Goal: Task Accomplishment & Management: Use online tool/utility

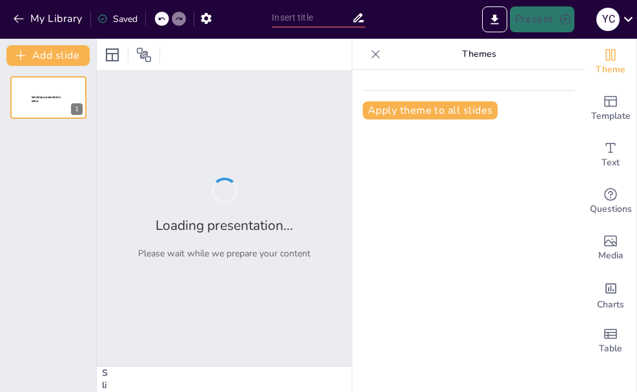
type input "New Sendsteps"
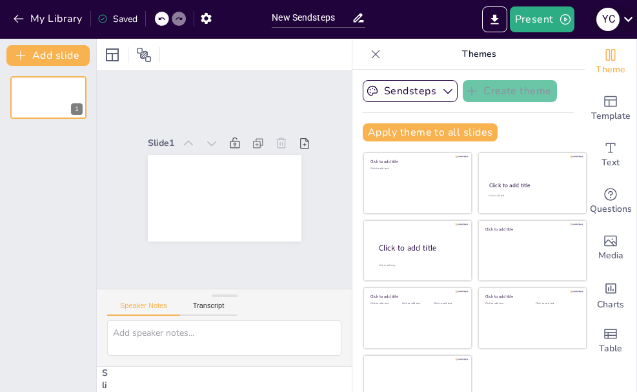
click at [629, 19] on icon at bounding box center [628, 19] width 9 height 5
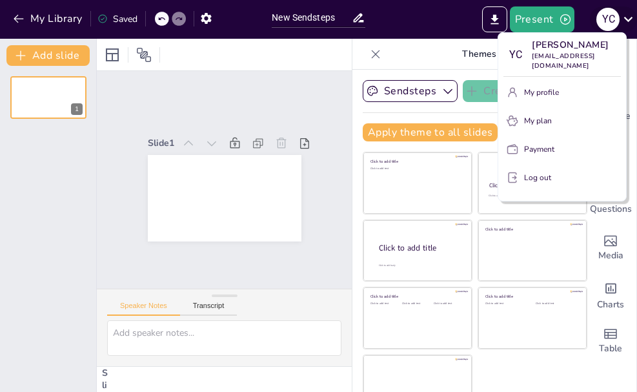
click at [629, 19] on div at bounding box center [318, 196] width 637 height 392
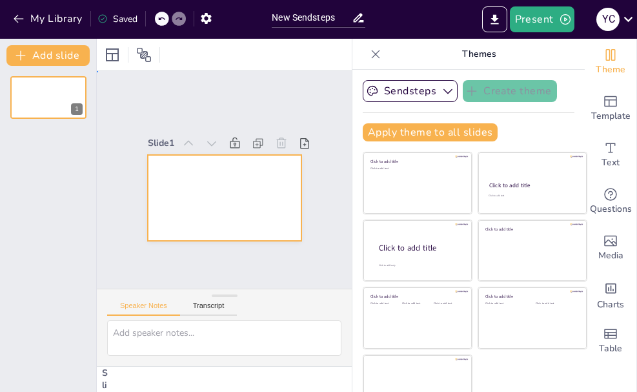
click at [217, 181] on div at bounding box center [225, 198] width 154 height 86
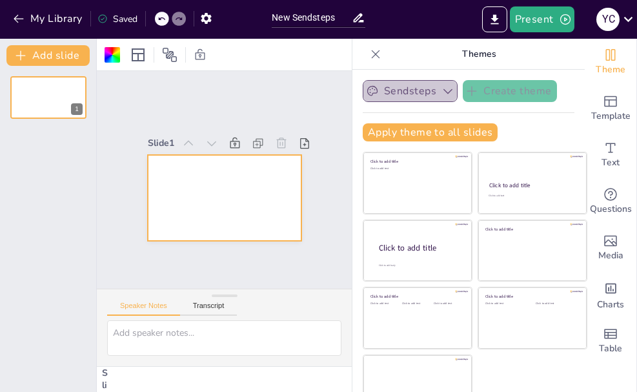
click at [443, 90] on icon "button" at bounding box center [447, 91] width 9 height 5
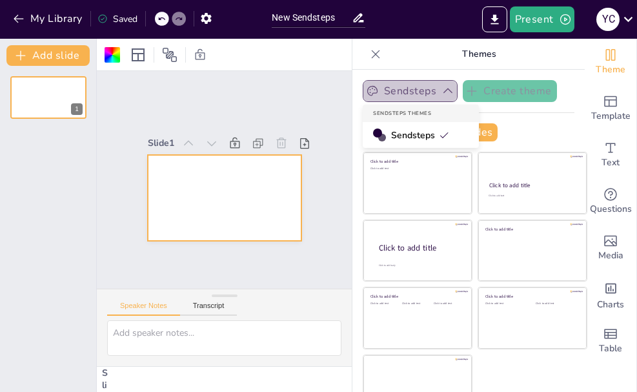
click at [397, 90] on button "Sendsteps" at bounding box center [410, 91] width 95 height 22
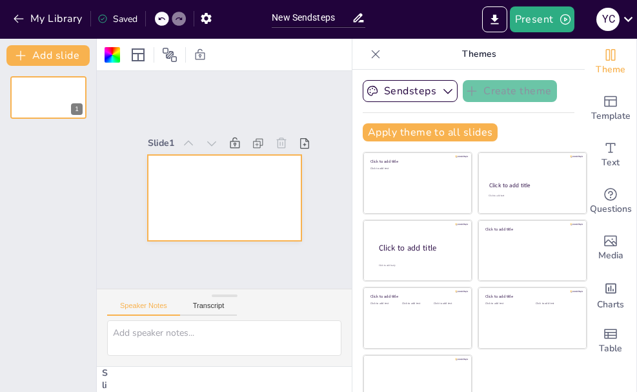
click at [490, 77] on div "Sendsteps Create theme Apply theme to all slides Click to add title Click to ad…" at bounding box center [468, 231] width 232 height 322
click at [448, 134] on button "Apply theme to all slides" at bounding box center [430, 132] width 135 height 18
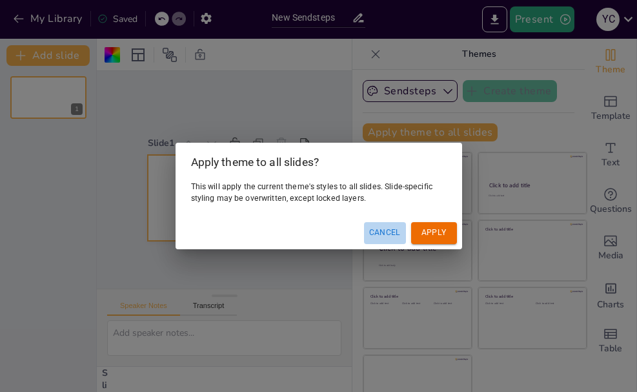
click at [389, 230] on button "Cancel" at bounding box center [385, 232] width 42 height 21
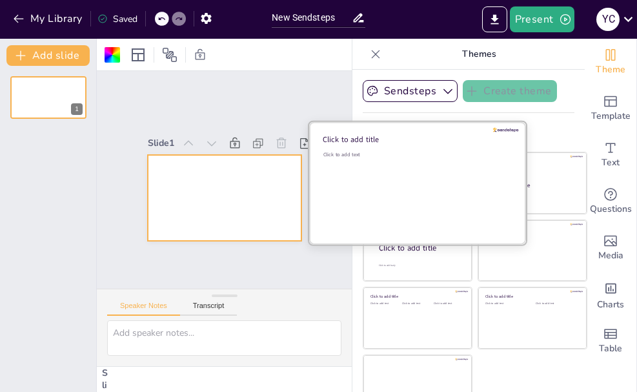
click at [375, 181] on div "Click to add text" at bounding box center [415, 191] width 185 height 80
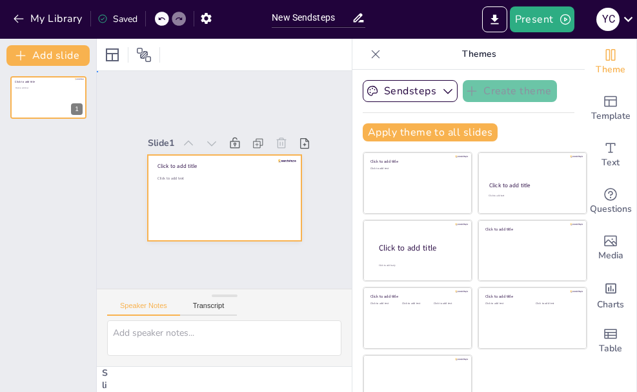
click at [225, 198] on div at bounding box center [225, 198] width 154 height 86
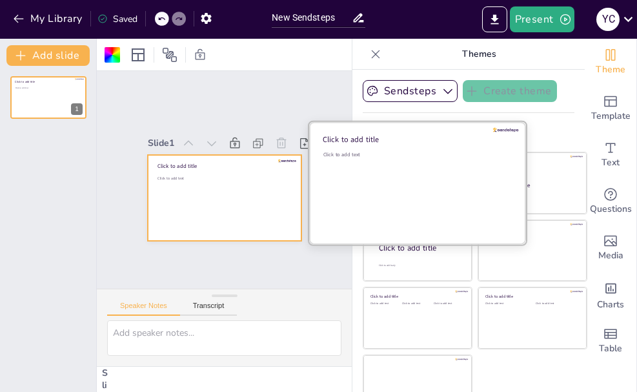
click at [368, 175] on div "Click to add text" at bounding box center [415, 191] width 185 height 80
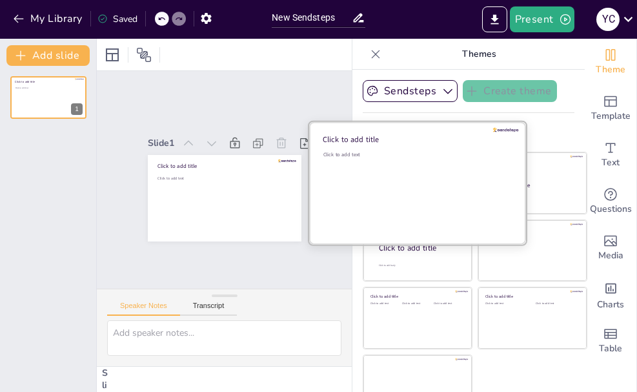
click at [368, 175] on div "Click to add text" at bounding box center [415, 191] width 185 height 80
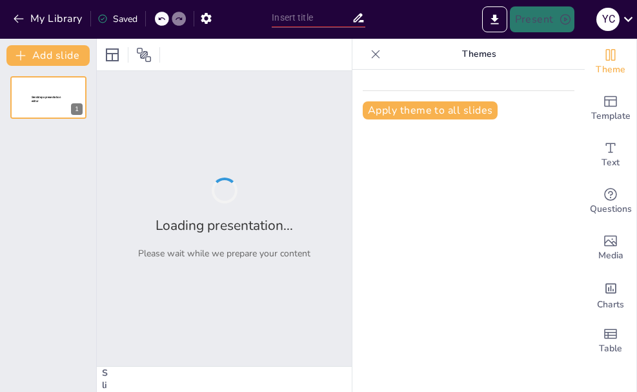
type input "El Civismo como [PERSON_NAME] de la Convivencia Social"
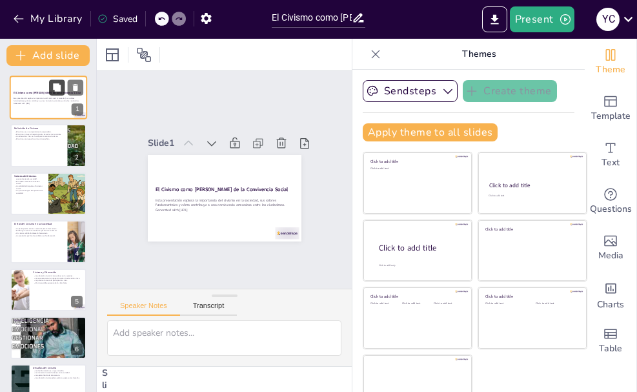
click at [63, 95] on button at bounding box center [56, 86] width 15 height 15
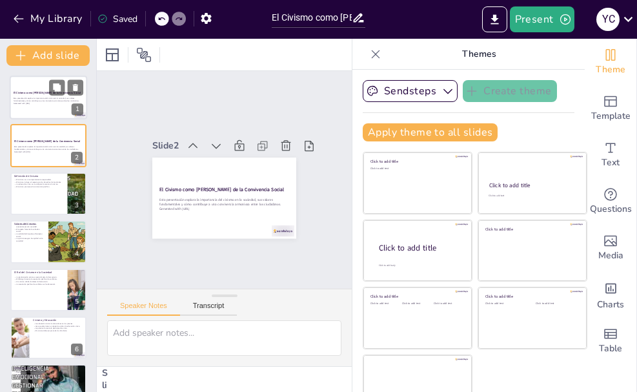
click at [34, 92] on strong "El Civismo como Pilar de la Convivencia Social" at bounding box center [47, 92] width 67 height 3
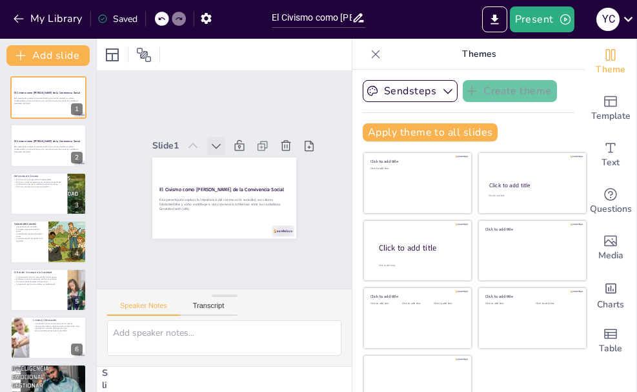
click at [215, 139] on icon at bounding box center [222, 144] width 15 height 15
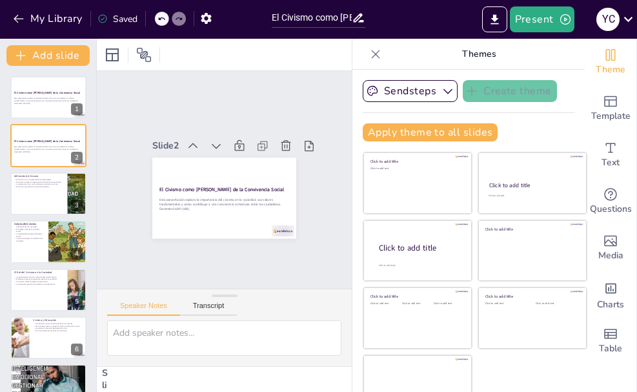
click at [215, 139] on icon at bounding box center [222, 144] width 15 height 15
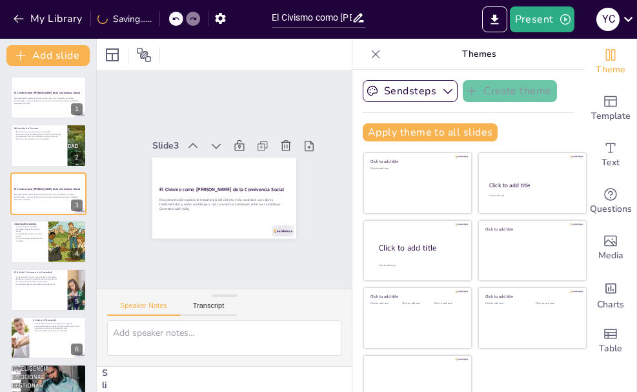
click at [225, 139] on icon at bounding box center [233, 145] width 17 height 17
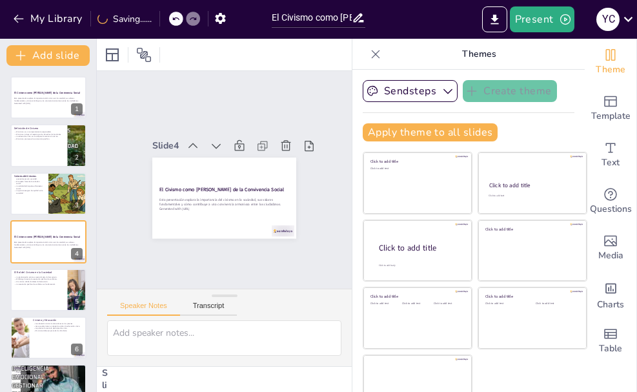
click at [219, 139] on icon at bounding box center [227, 145] width 16 height 16
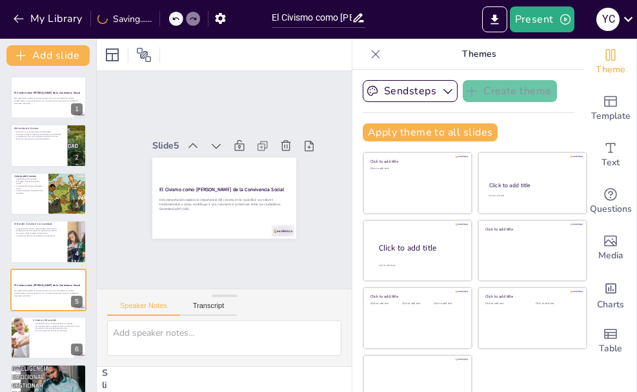
click at [222, 139] on icon at bounding box center [230, 145] width 17 height 17
click at [0, 0] on icon at bounding box center [0, 0] width 0 height 0
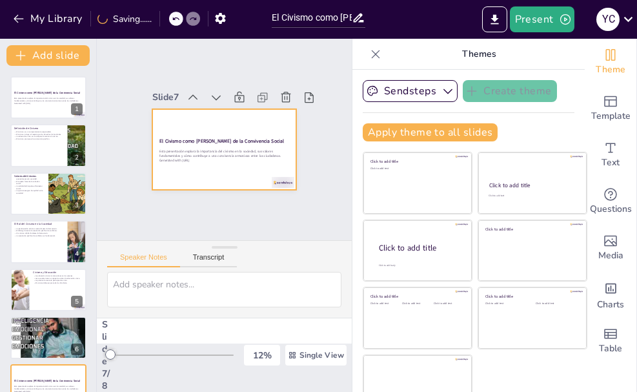
scroll to position [61, 0]
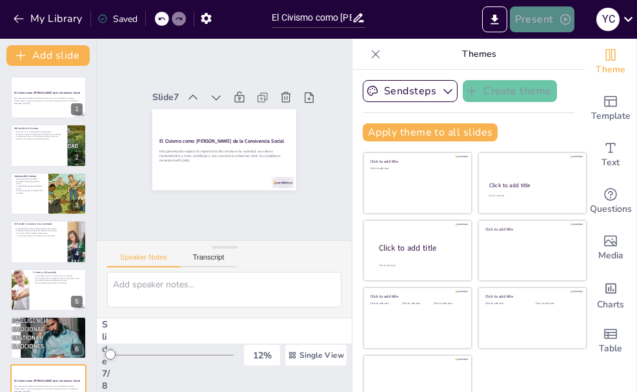
click at [547, 16] on button "Present" at bounding box center [542, 19] width 65 height 26
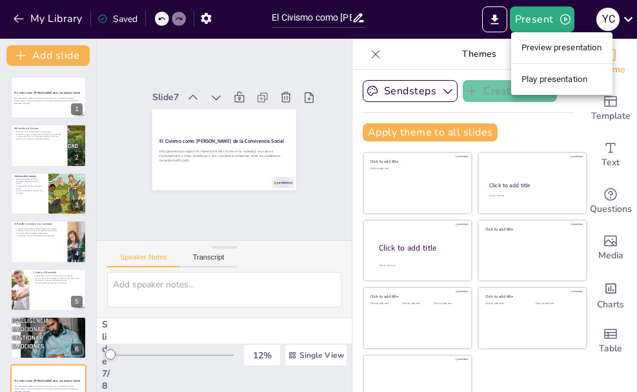
click at [549, 82] on li "Play presentation" at bounding box center [561, 79] width 101 height 21
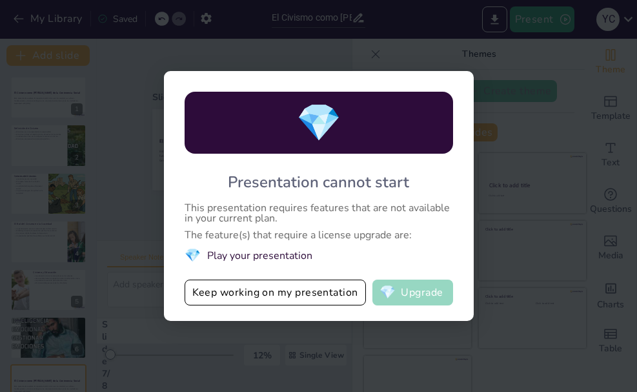
click at [406, 286] on button "💎 Upgrade" at bounding box center [412, 292] width 81 height 26
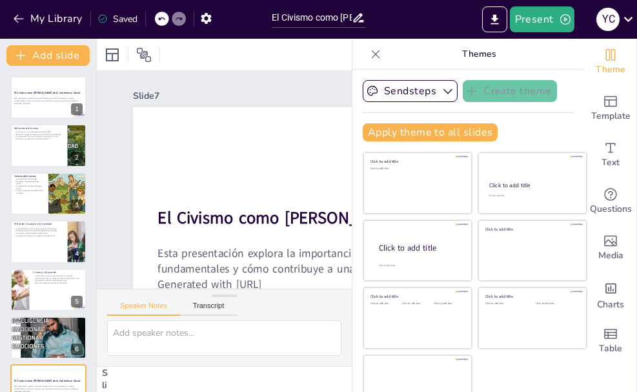
scroll to position [25, 0]
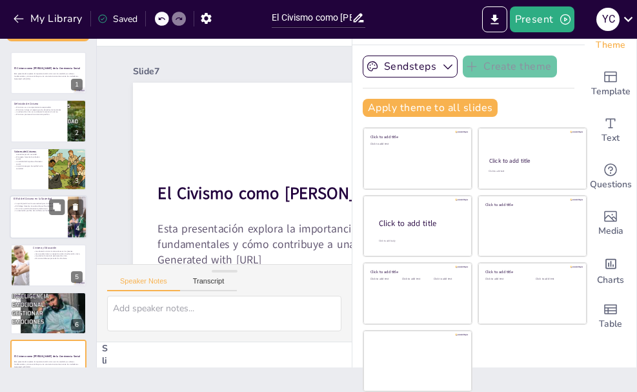
click at [48, 208] on p "Un civismo sólido fortalece la democracia." at bounding box center [39, 208] width 50 height 3
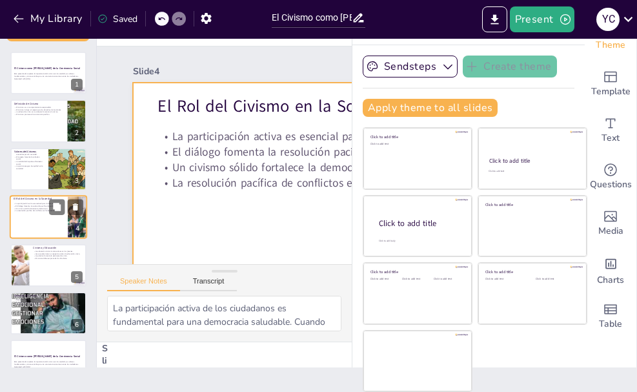
scroll to position [13, 0]
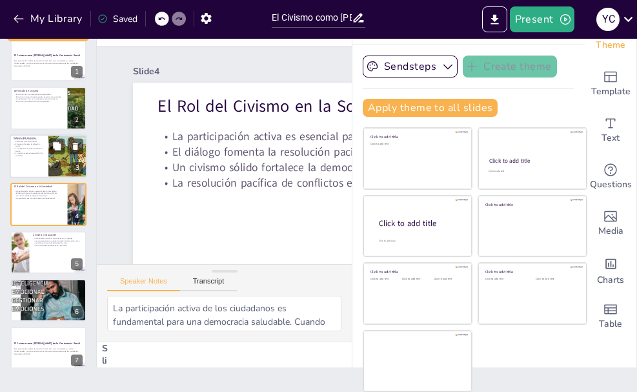
click at [40, 159] on div at bounding box center [48, 156] width 77 height 44
type textarea "Los valores del civismo son fundamentales para el funcionamiento de cualquier s…"
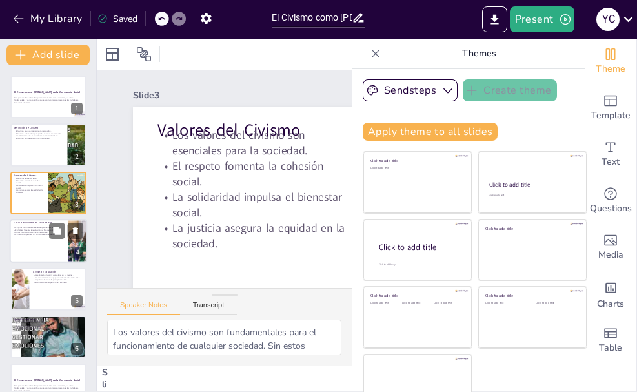
scroll to position [0, 0]
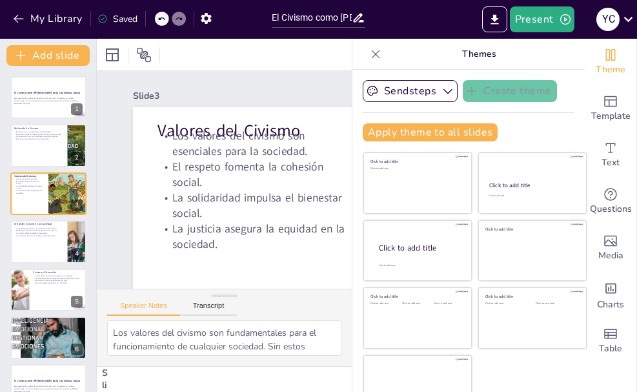
click at [369, 51] on icon at bounding box center [375, 54] width 13 height 13
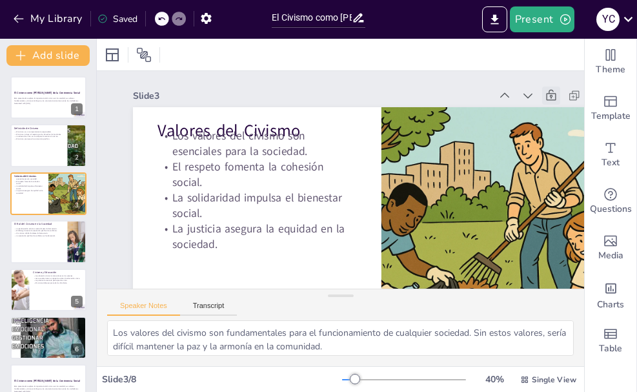
click at [552, 249] on icon at bounding box center [553, 258] width 18 height 18
click at [559, 157] on icon at bounding box center [567, 165] width 16 height 16
click at [556, 203] on icon at bounding box center [564, 211] width 17 height 17
click at [541, 292] on icon at bounding box center [532, 301] width 18 height 18
drag, startPoint x: 552, startPoint y: 95, endPoint x: 503, endPoint y: 91, distance: 49.2
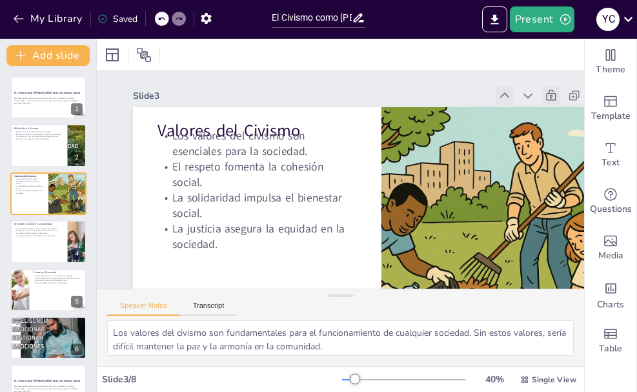
click at [514, 143] on icon at bounding box center [522, 151] width 16 height 16
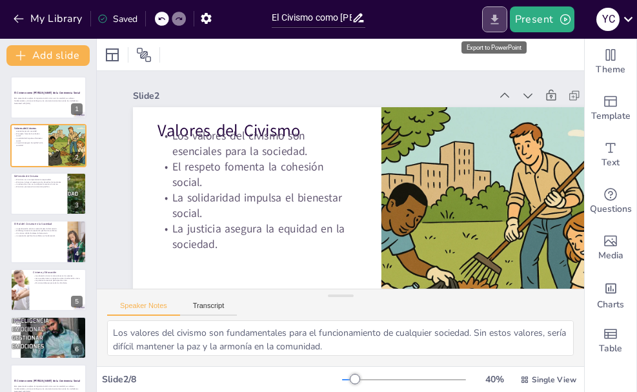
click at [491, 19] on icon "Export to PowerPoint" at bounding box center [495, 20] width 14 height 14
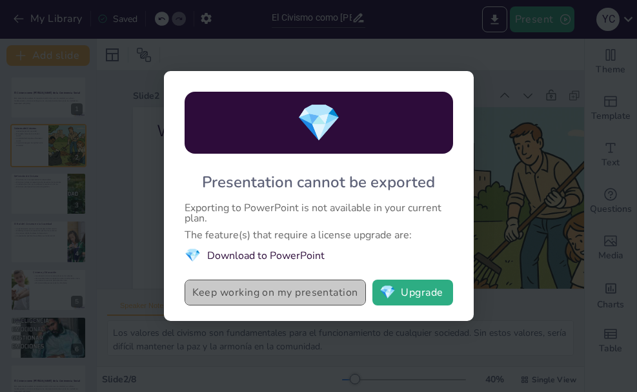
click at [252, 297] on button "Keep working on my presentation" at bounding box center [275, 292] width 181 height 26
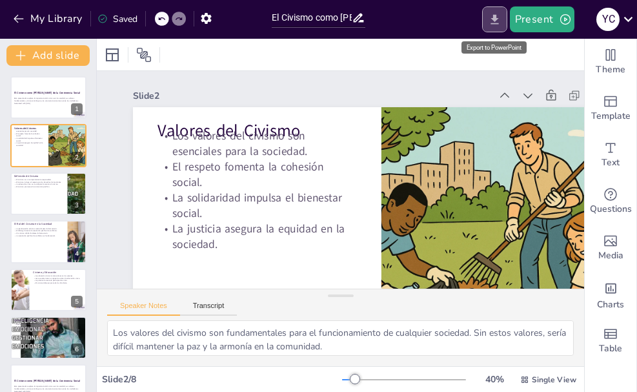
click at [501, 22] on icon "Export to PowerPoint" at bounding box center [495, 20] width 14 height 14
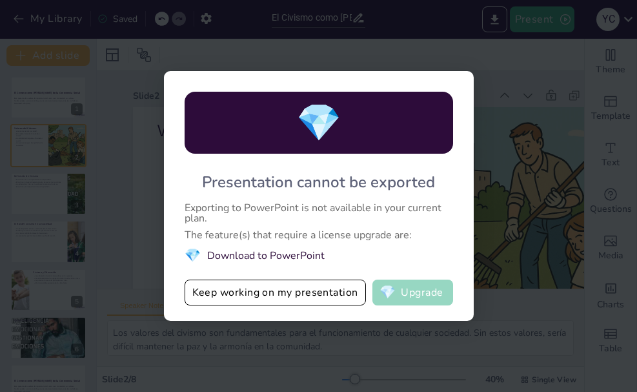
click at [404, 292] on button "💎 Upgrade" at bounding box center [412, 292] width 81 height 26
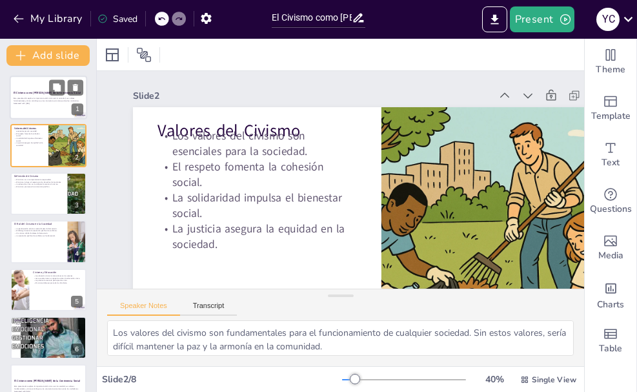
click at [35, 107] on div at bounding box center [48, 97] width 77 height 44
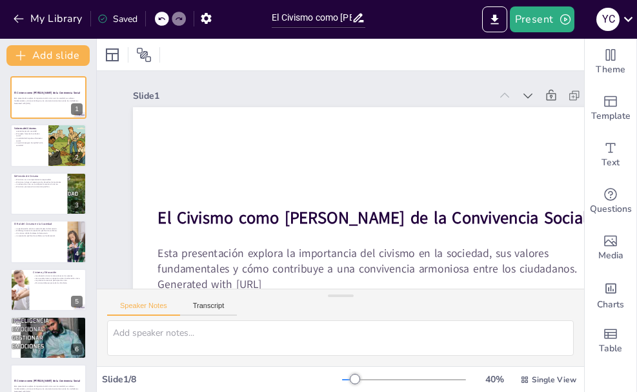
click at [52, 168] on div "El Civismo como Pilar de la Convivencia Social Esta presentación explora la imp…" at bounding box center [48, 265] width 96 height 379
click at [52, 199] on div at bounding box center [48, 194] width 77 height 44
type textarea "El civismo no solo se trata de cumplir con las leyes, sino también de actuar de…"
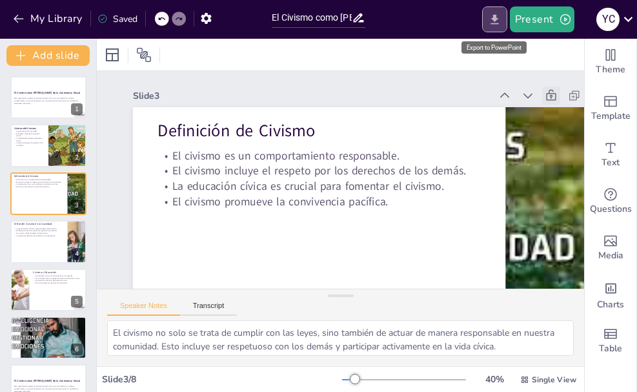
click at [495, 26] on button "Export to PowerPoint" at bounding box center [494, 19] width 25 height 26
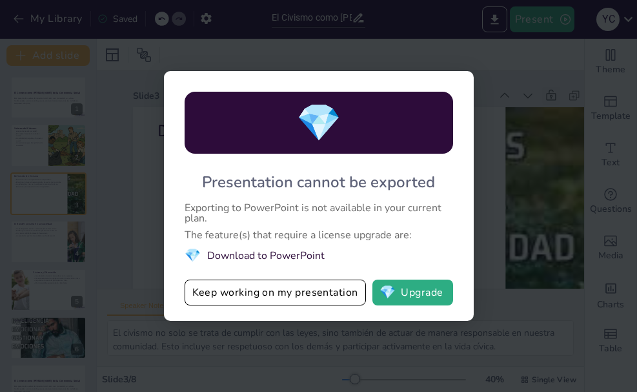
click at [490, 75] on div "💎 Presentation cannot be exported Exporting to PowerPoint is not available in y…" at bounding box center [318, 196] width 637 height 392
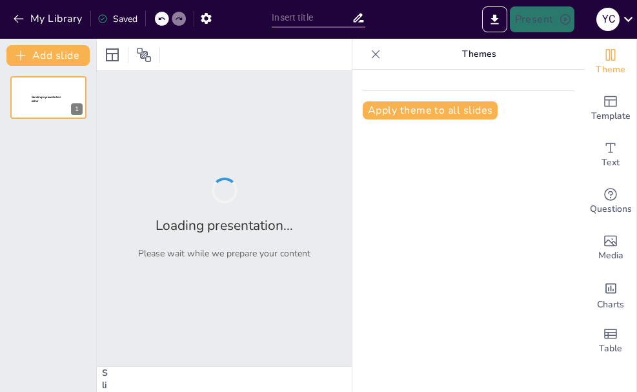
type input "Valores Cívicos: La Clave para una Sociedad Mejor"
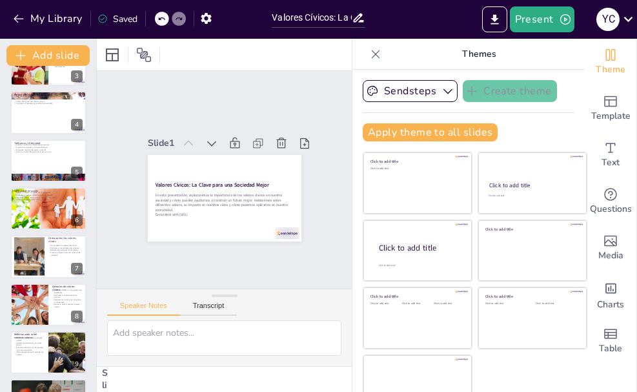
scroll to position [170, 0]
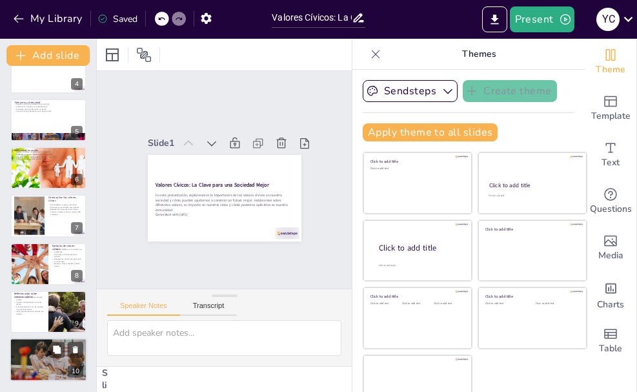
click at [36, 356] on div at bounding box center [48, 360] width 77 height 52
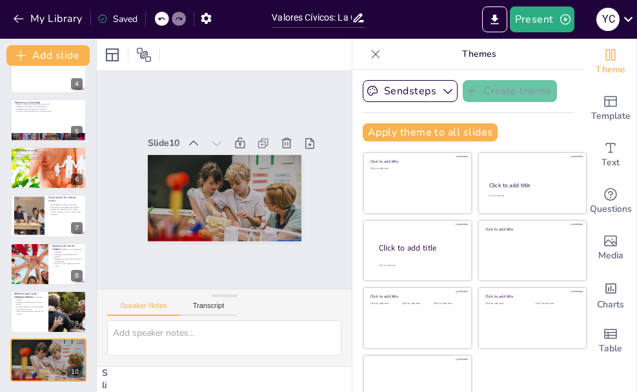
click at [369, 52] on icon at bounding box center [375, 54] width 13 height 13
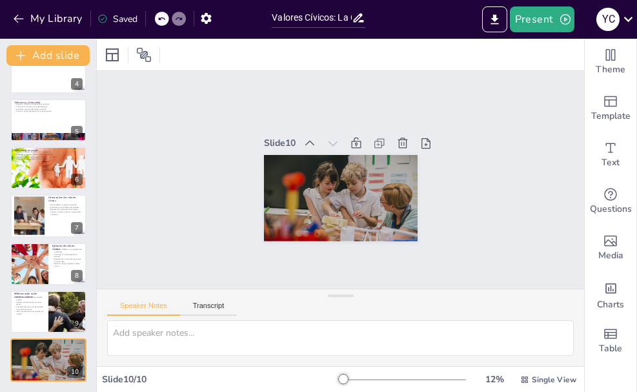
click at [469, 198] on div "Slide 1 Valores Cívicos: La Clave para una Sociedad Mejor En esta presentación,…" at bounding box center [339, 179] width 507 height 267
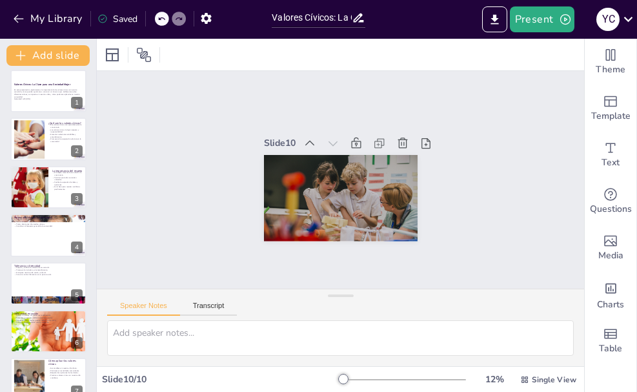
scroll to position [0, 0]
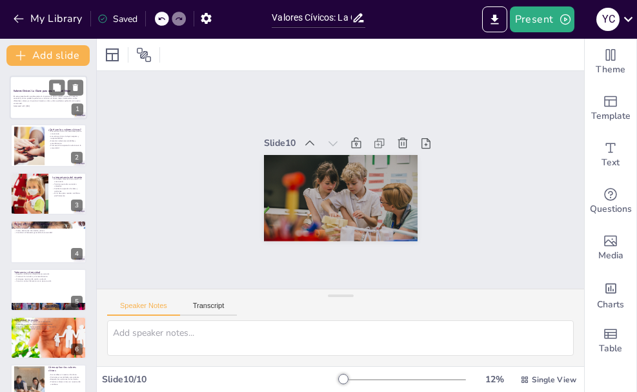
click at [39, 94] on div "En esta presentación, exploraremos la importancia de los valores cívicos en nue…" at bounding box center [49, 101] width 70 height 14
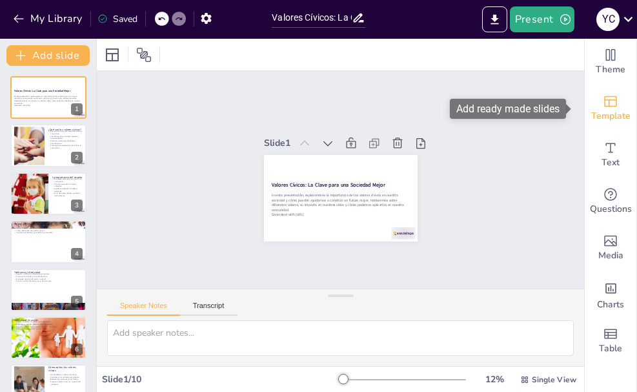
click at [601, 109] on span "Template" at bounding box center [610, 116] width 39 height 14
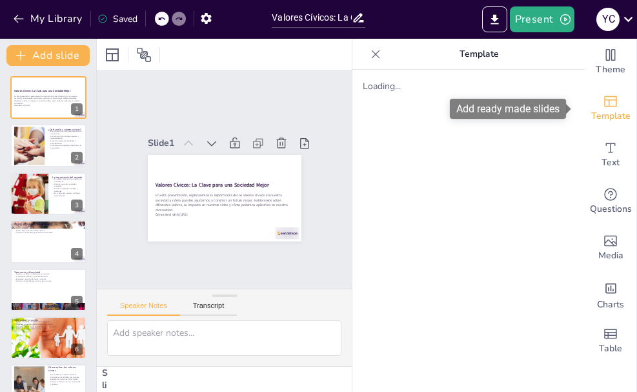
click at [601, 109] on span "Template" at bounding box center [610, 116] width 39 height 14
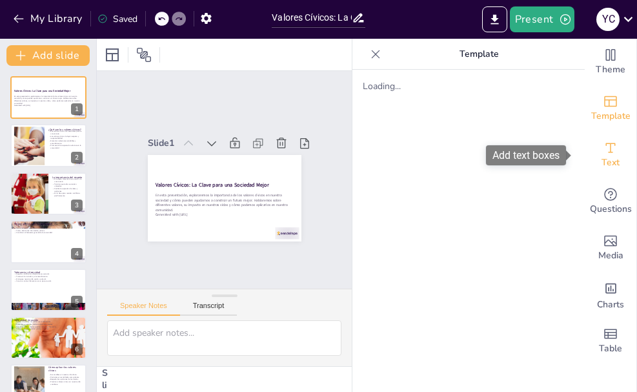
click at [604, 153] on icon "Add text boxes" at bounding box center [610, 147] width 15 height 15
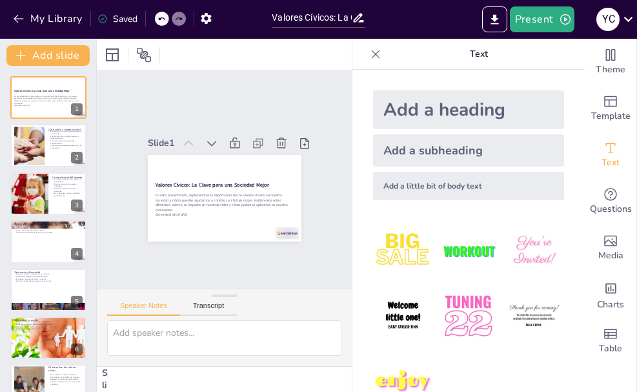
click at [365, 46] on div at bounding box center [375, 54] width 21 height 21
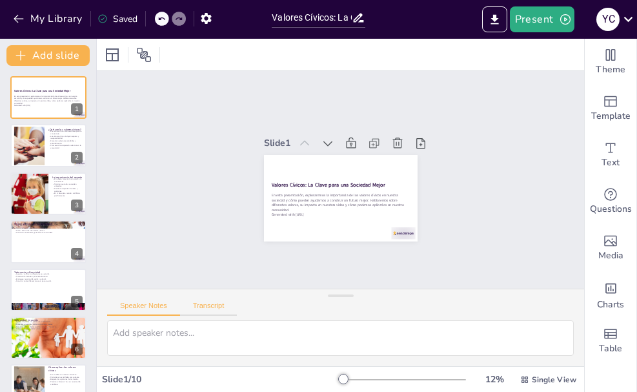
click at [209, 305] on button "Transcript" at bounding box center [208, 308] width 57 height 14
click at [208, 305] on button "Transcript" at bounding box center [208, 308] width 57 height 14
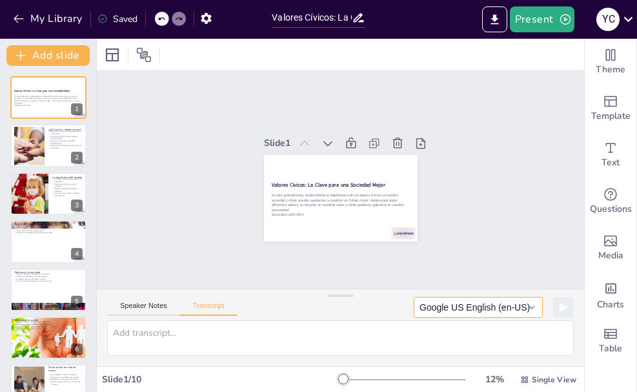
click at [523, 305] on button "Google US English (en-US)" at bounding box center [478, 307] width 129 height 21
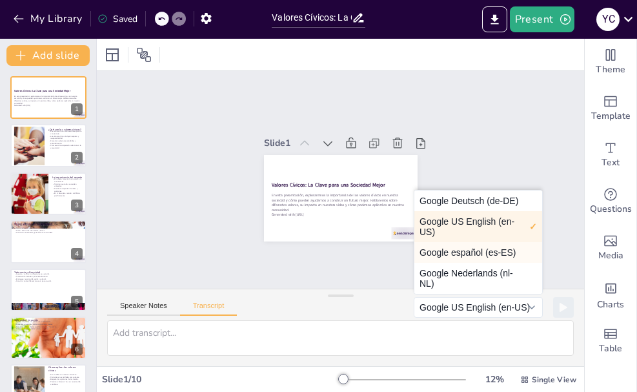
click at [485, 252] on button "Google español (es-ES)" at bounding box center [478, 252] width 128 height 21
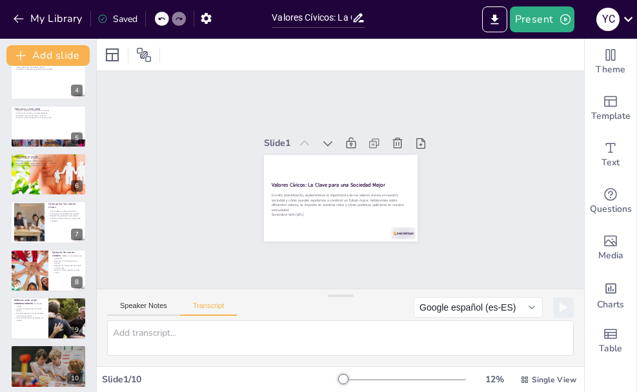
scroll to position [170, 0]
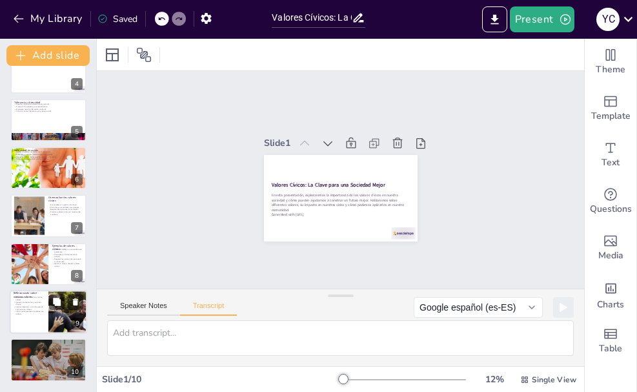
click at [32, 320] on div at bounding box center [48, 312] width 77 height 44
type textarea "Es importante reflexionar sobre nuestros propios valores y cómo estos impactan …"
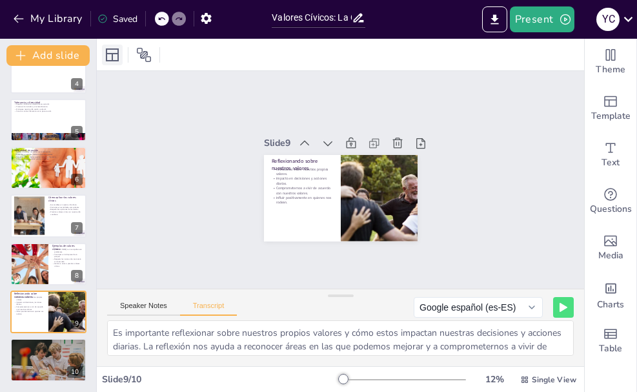
click at [112, 52] on icon at bounding box center [112, 54] width 15 height 15
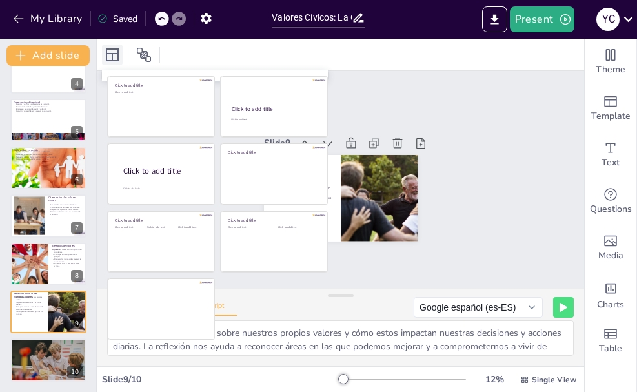
click at [112, 52] on icon at bounding box center [112, 54] width 15 height 15
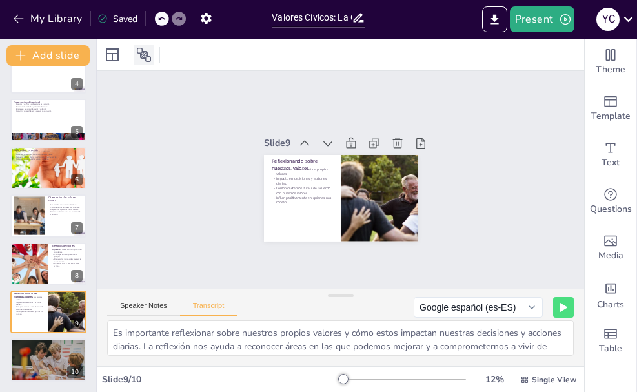
click at [148, 51] on icon at bounding box center [143, 54] width 15 height 15
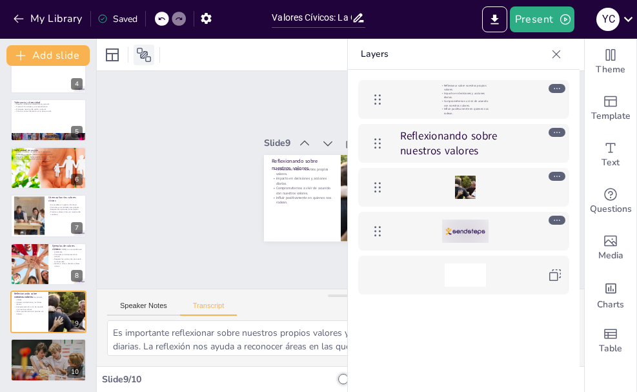
click at [148, 51] on icon at bounding box center [143, 54] width 15 height 15
click at [630, 17] on icon at bounding box center [627, 18] width 17 height 17
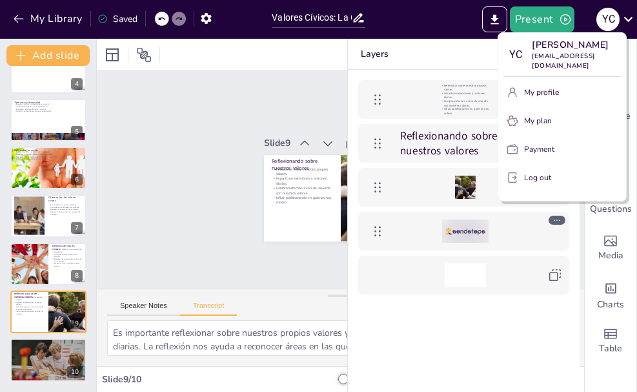
click at [202, 18] on div at bounding box center [318, 196] width 637 height 392
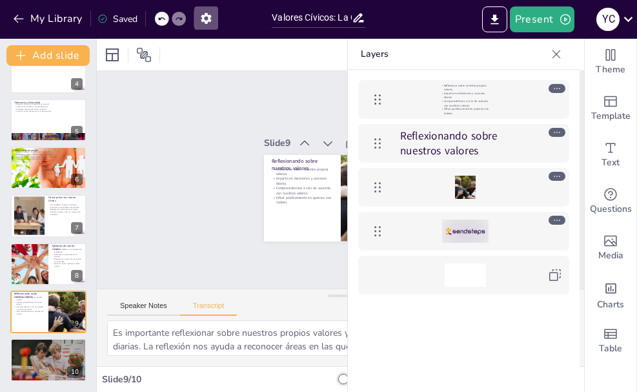
click at [202, 18] on icon "button" at bounding box center [206, 19] width 14 height 14
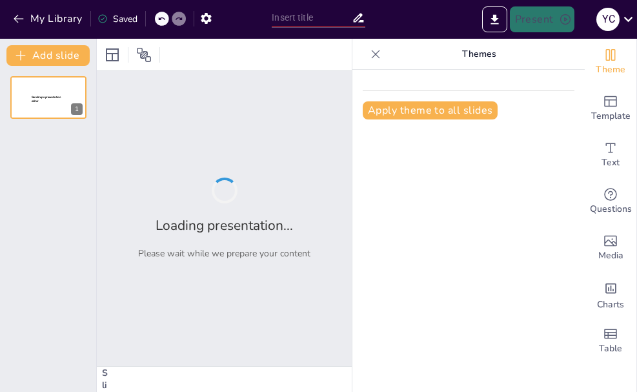
type input "Valores Cívicos: La Clave para una Sociedad Mejor"
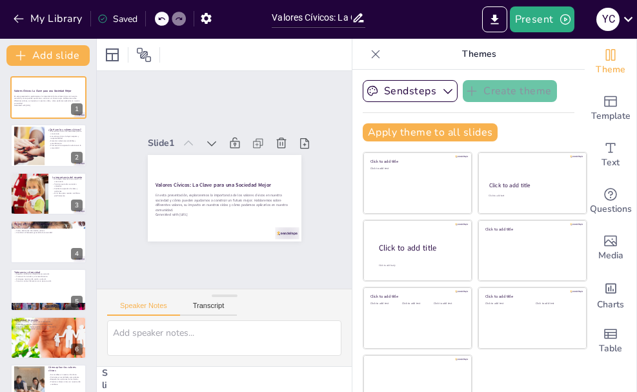
click at [369, 50] on icon at bounding box center [375, 54] width 13 height 13
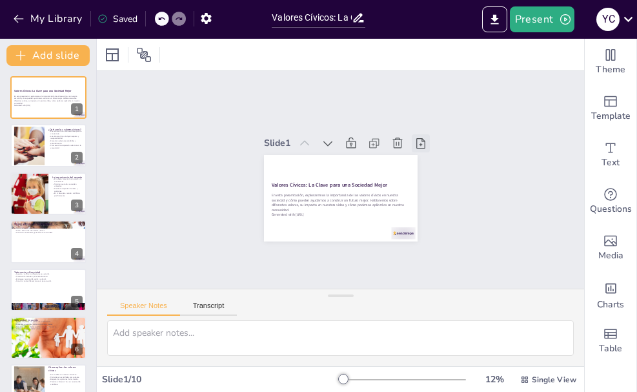
click at [412, 205] on icon at bounding box center [421, 214] width 18 height 18
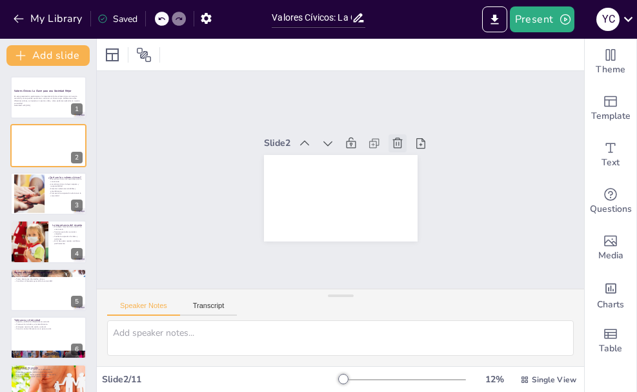
click at [398, 181] on icon at bounding box center [407, 190] width 18 height 18
type textarea "Lo ipsumdolors am con adipisci elitsed do ei temporin ut lab etdolor magnaal. E…"
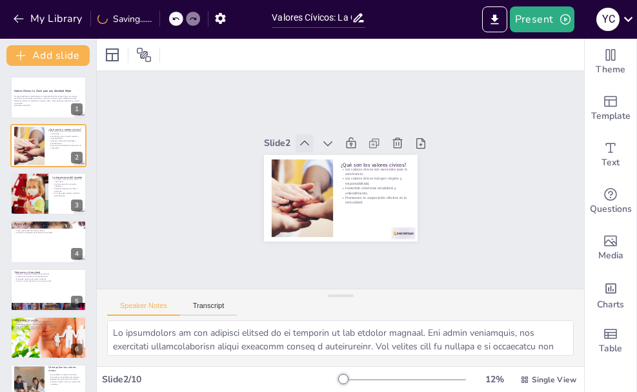
click at [319, 133] on icon at bounding box center [327, 129] width 17 height 17
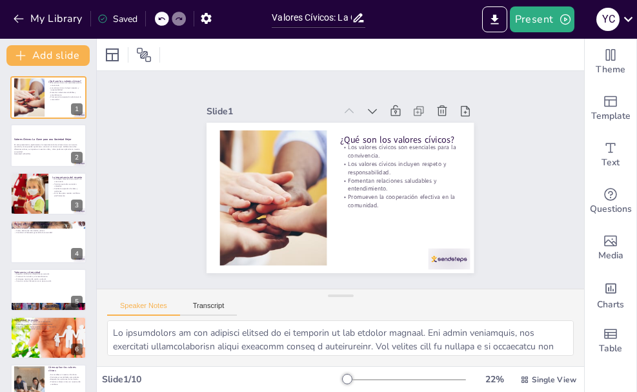
click at [377, 223] on icon at bounding box center [386, 232] width 18 height 18
click at [408, 172] on icon at bounding box center [416, 180] width 17 height 17
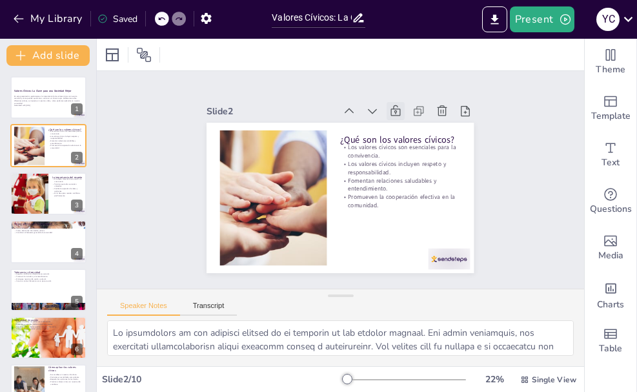
click at [381, 253] on icon at bounding box center [372, 261] width 17 height 17
click at [416, 147] on icon at bounding box center [425, 156] width 18 height 18
click at [408, 124] on icon at bounding box center [414, 131] width 12 height 14
click at [414, 105] on icon at bounding box center [418, 111] width 13 height 13
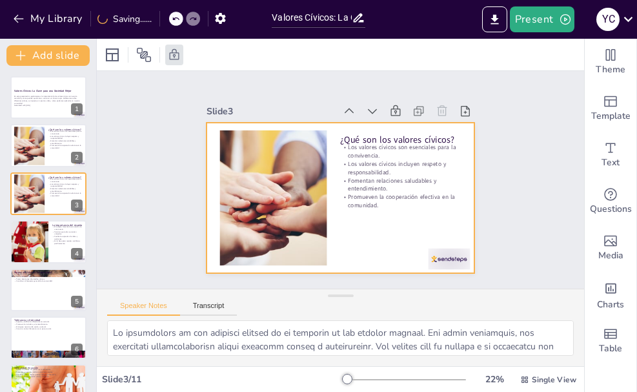
click at [422, 225] on icon at bounding box center [430, 233] width 16 height 16
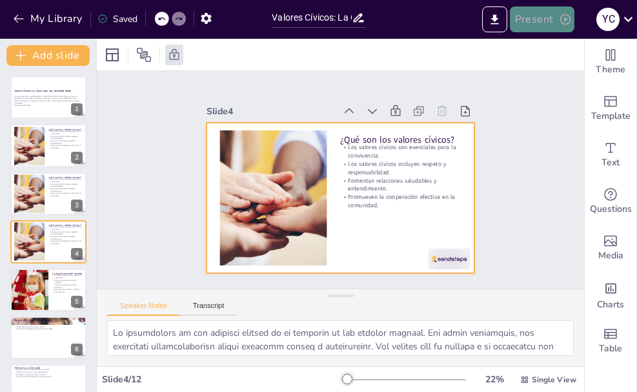
click at [537, 19] on button "Present" at bounding box center [542, 19] width 65 height 26
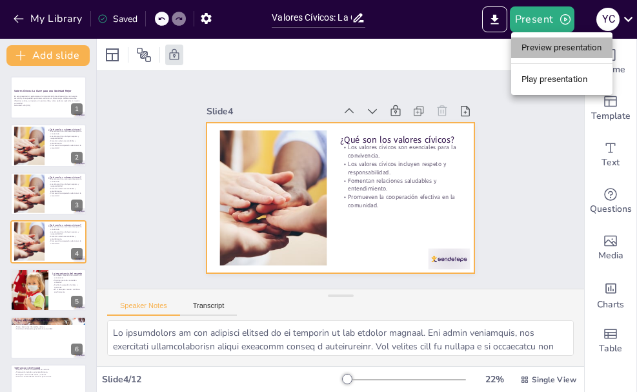
click at [537, 45] on li "Preview presentation" at bounding box center [561, 47] width 101 height 21
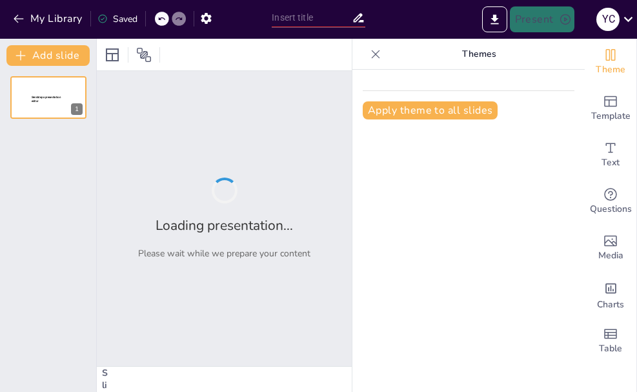
type input "Valores Cívicos: La Clave para una Sociedad Mejor"
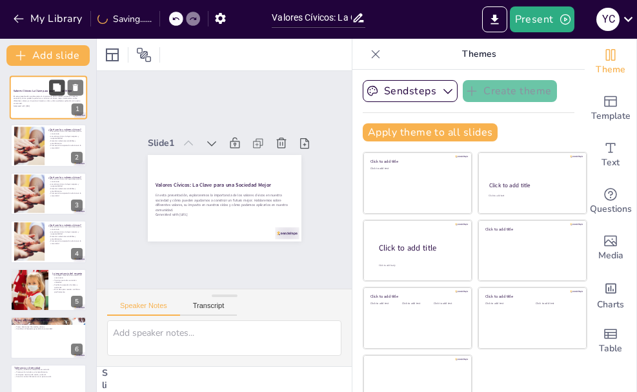
click at [58, 94] on button at bounding box center [56, 86] width 15 height 15
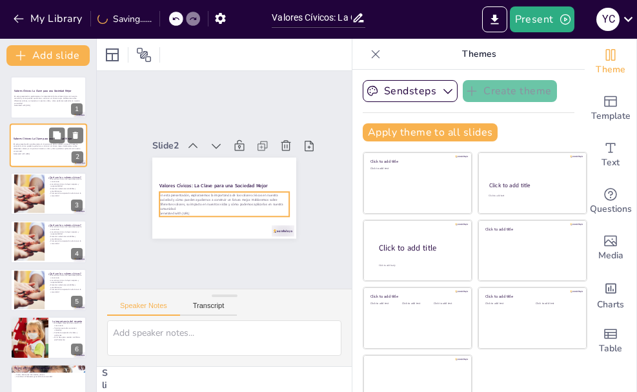
click at [45, 150] on p "En esta presentación, exploraremos la importancia de los valores cívicos en nue…" at bounding box center [49, 148] width 70 height 10
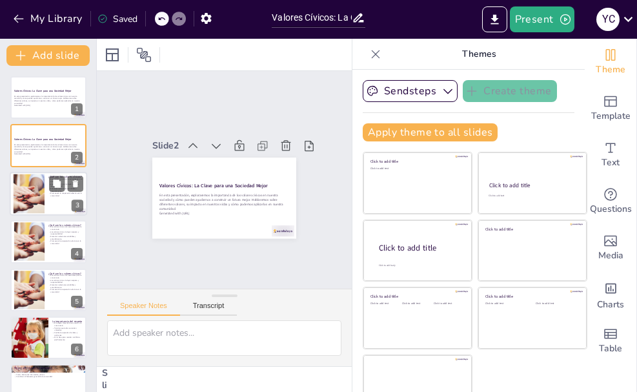
click at [31, 195] on div at bounding box center [28, 193] width 59 height 39
type textarea "Lo ipsumdolors am con adipisci elitsed do ei temporin ut lab etdolor magnaal. E…"
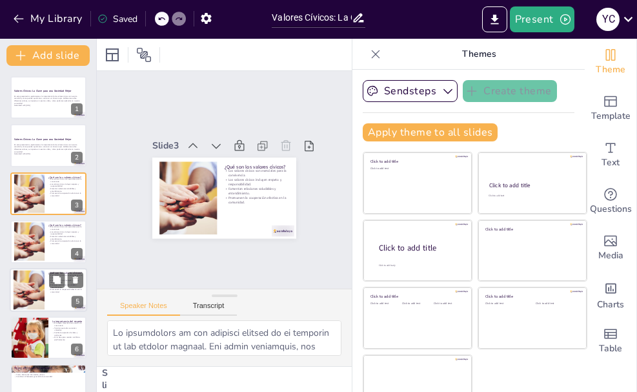
click at [32, 295] on div at bounding box center [28, 289] width 59 height 39
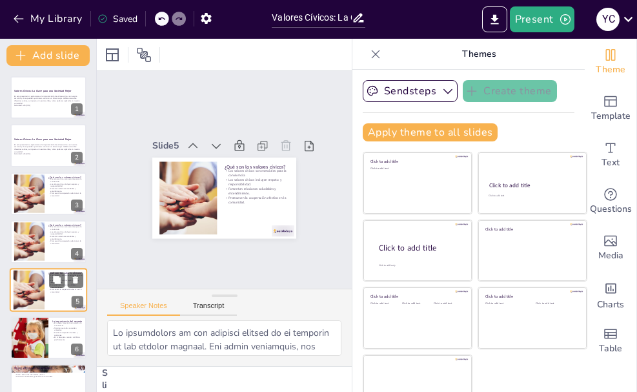
scroll to position [61, 0]
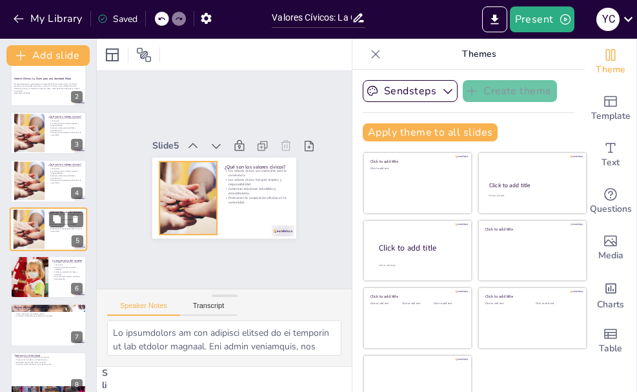
click at [36, 218] on div at bounding box center [28, 228] width 59 height 39
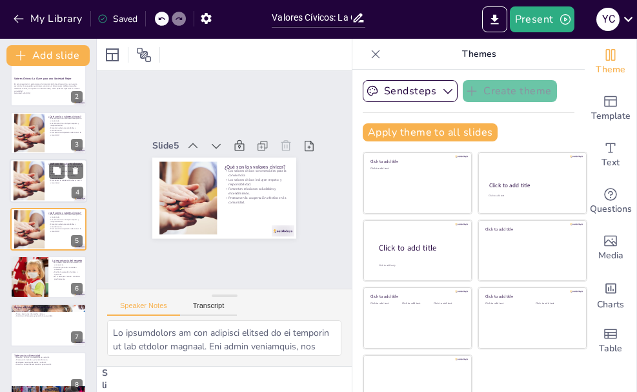
click at [45, 180] on div at bounding box center [48, 181] width 77 height 44
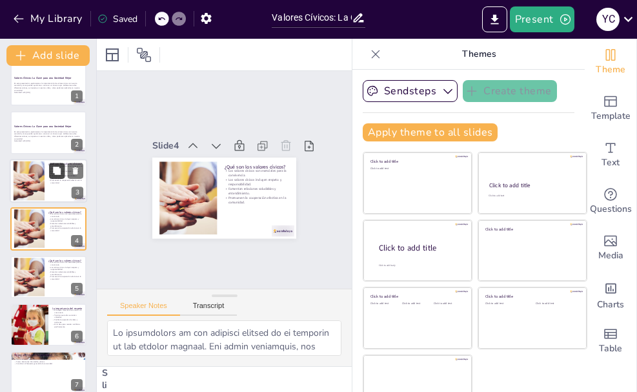
click at [57, 177] on button at bounding box center [56, 170] width 15 height 15
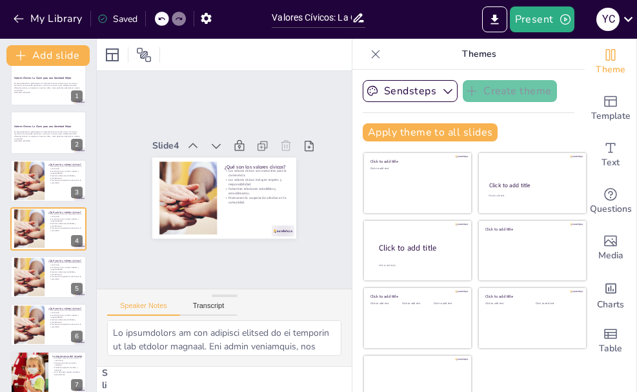
click at [369, 54] on icon at bounding box center [375, 54] width 13 height 13
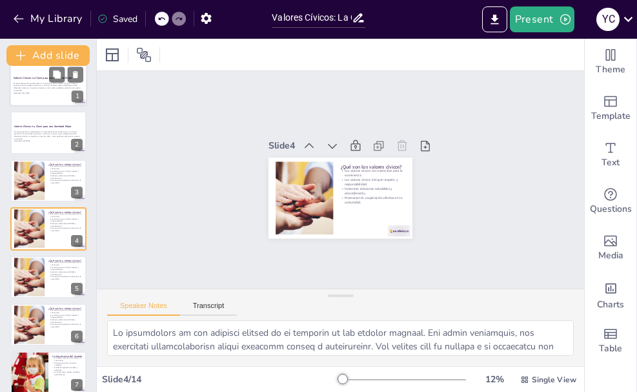
click at [52, 84] on p "En esta presentación, exploraremos la importancia de los valores cívicos en nue…" at bounding box center [49, 87] width 70 height 10
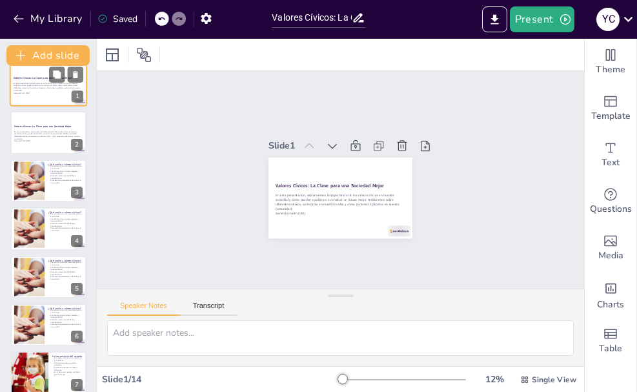
scroll to position [0, 0]
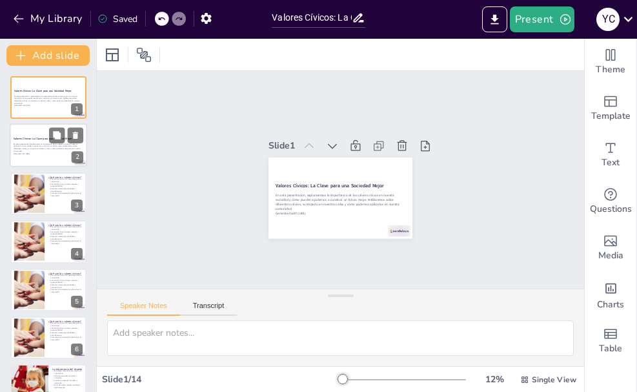
click at [40, 145] on p "En esta presentación, exploraremos la importancia de los valores cívicos en nue…" at bounding box center [49, 148] width 70 height 10
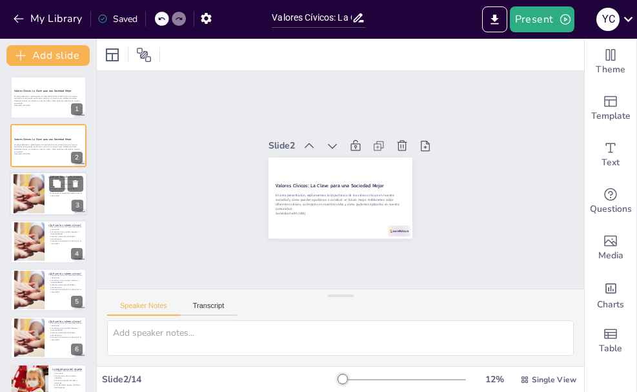
click at [36, 193] on div at bounding box center [28, 193] width 59 height 39
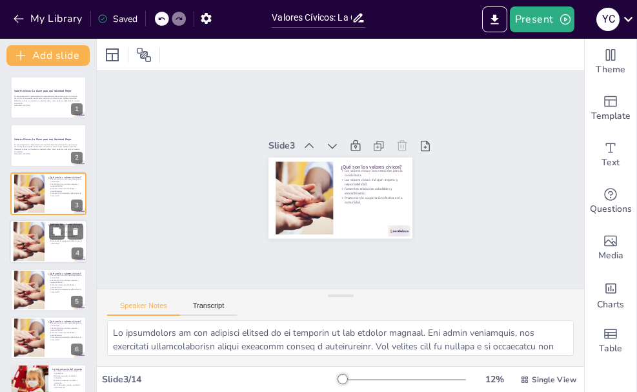
click at [37, 238] on div at bounding box center [28, 241] width 59 height 39
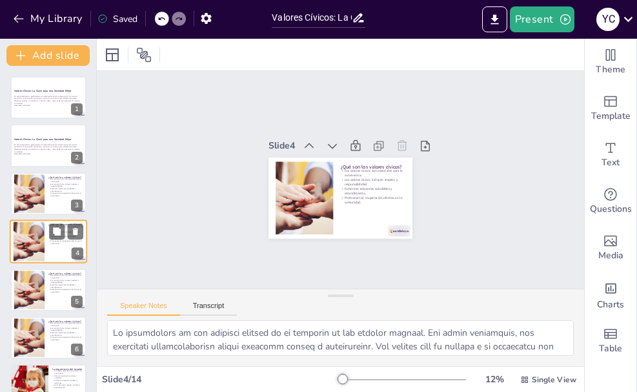
scroll to position [13, 0]
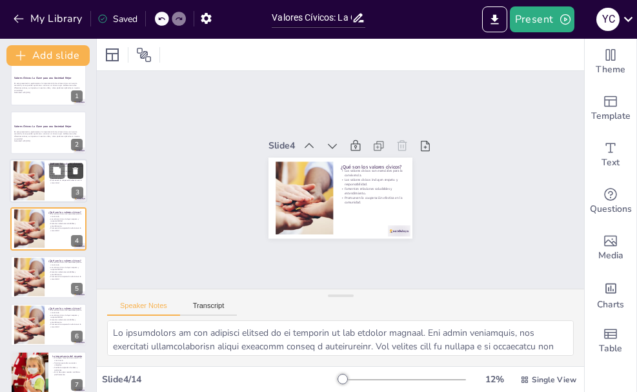
click at [74, 168] on icon at bounding box center [75, 170] width 5 height 7
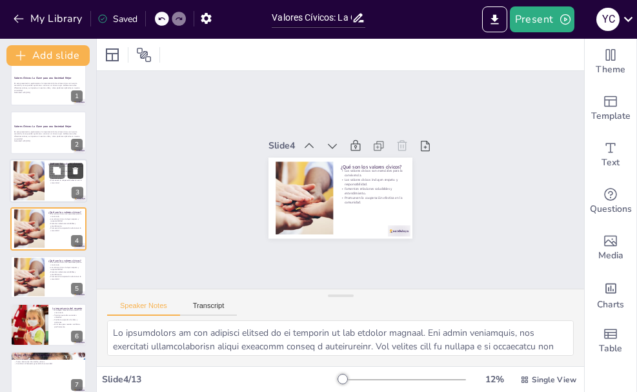
click at [74, 168] on icon at bounding box center [75, 170] width 5 height 7
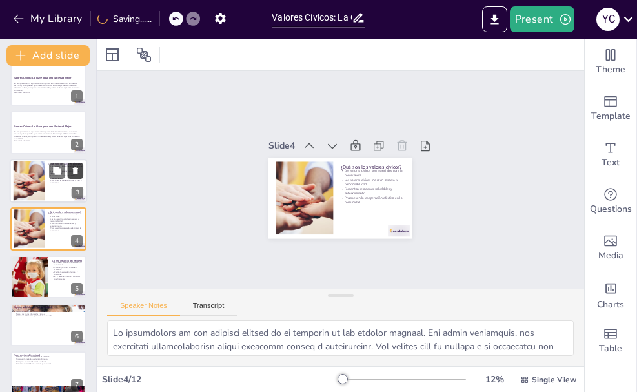
click at [74, 168] on icon at bounding box center [75, 170] width 5 height 7
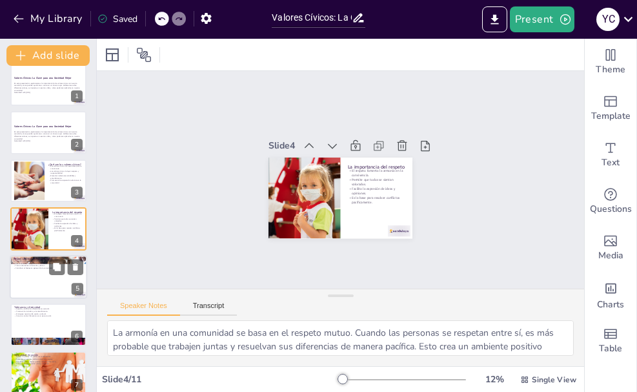
click at [38, 283] on div at bounding box center [48, 277] width 77 height 44
type textarea "Cumplir con nuestras obligaciones es esencial para mantener la confianza en una…"
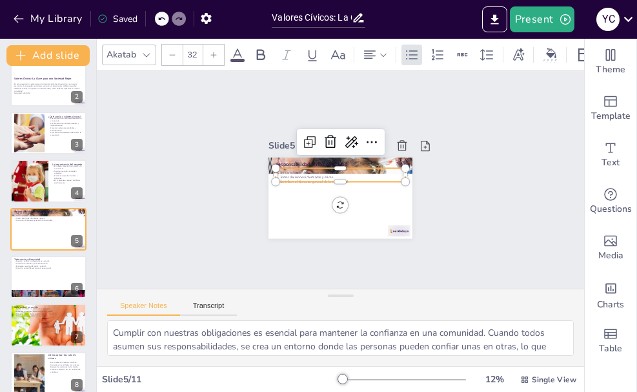
click at [317, 162] on div "Responsabilidad en la comunidad Cumplir con nuestras obligaciones es fundamenta…" at bounding box center [340, 197] width 144 height 81
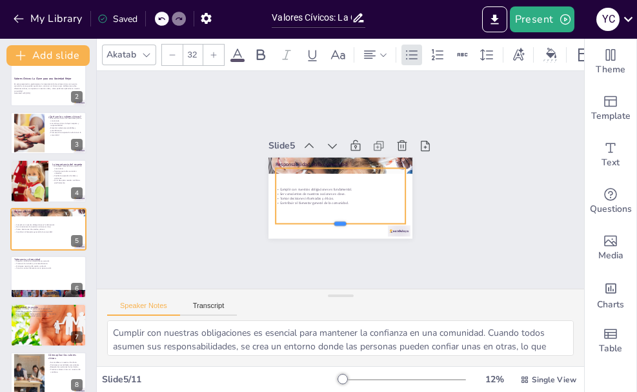
drag, startPoint x: 346, startPoint y: 176, endPoint x: 341, endPoint y: 218, distance: 42.2
drag, startPoint x: 341, startPoint y: 218, endPoint x: 320, endPoint y: 172, distance: 51.1
click at [320, 172] on div "Cumplir con nuestras obligaciones es fundamental. Ser conscientes de nuestras a…" at bounding box center [340, 195] width 130 height 55
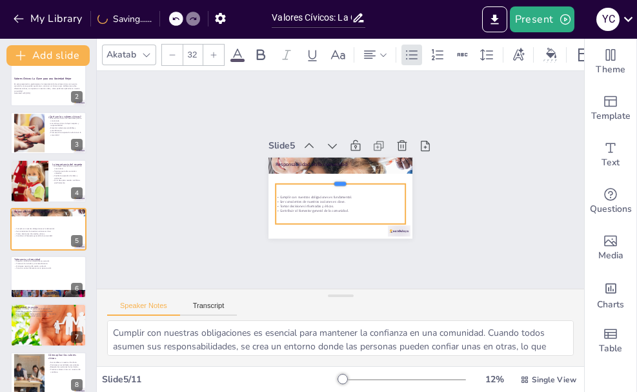
drag, startPoint x: 329, startPoint y: 163, endPoint x: 332, endPoint y: 178, distance: 15.7
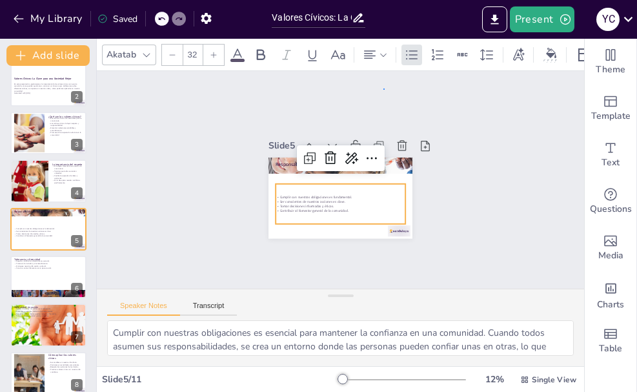
drag, startPoint x: 332, startPoint y: 178, endPoint x: 383, endPoint y: 88, distance: 103.5
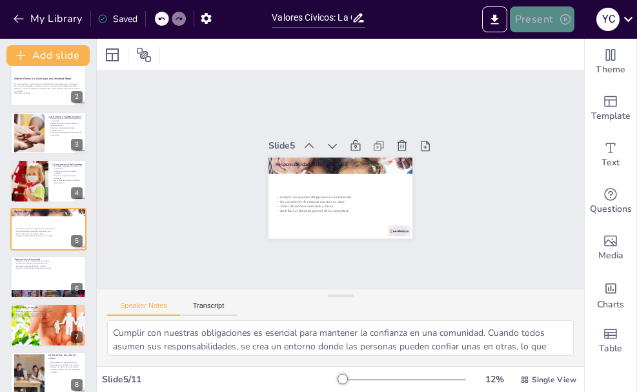
click at [543, 17] on button "Present" at bounding box center [542, 19] width 65 height 26
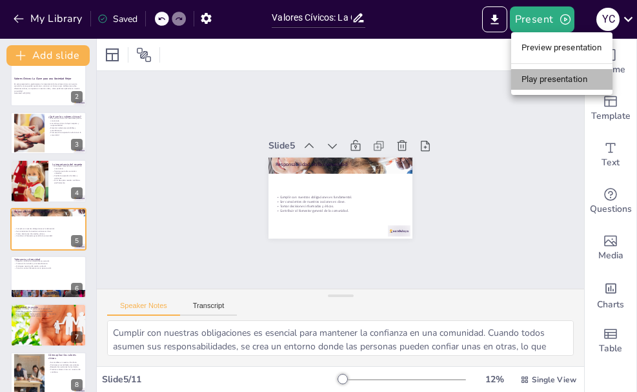
click at [534, 75] on li "Play presentation" at bounding box center [561, 79] width 101 height 21
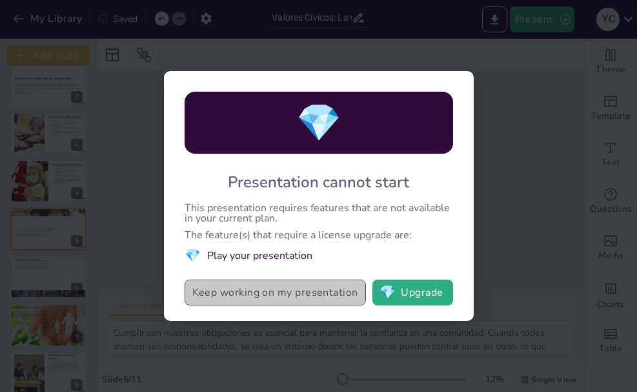
click at [310, 295] on button "Keep working on my presentation" at bounding box center [275, 292] width 181 height 26
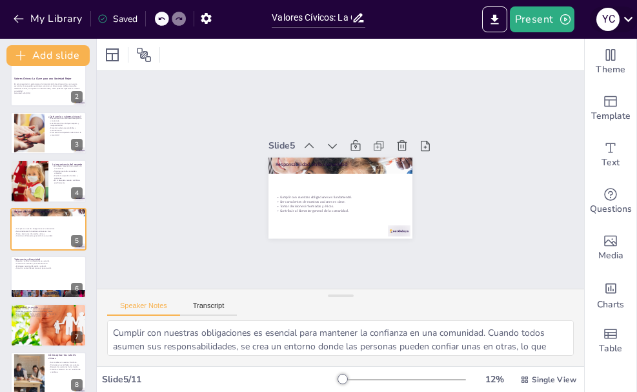
click at [628, 21] on icon at bounding box center [628, 19] width 9 height 5
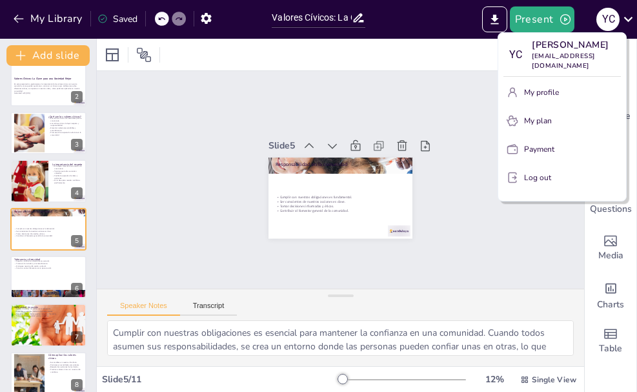
click at [403, 99] on div at bounding box center [318, 196] width 637 height 392
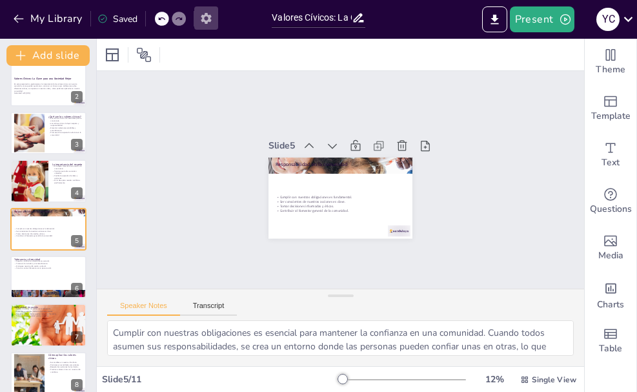
click at [204, 14] on icon "button" at bounding box center [206, 19] width 14 height 14
click at [206, 15] on icon "button" at bounding box center [206, 18] width 10 height 11
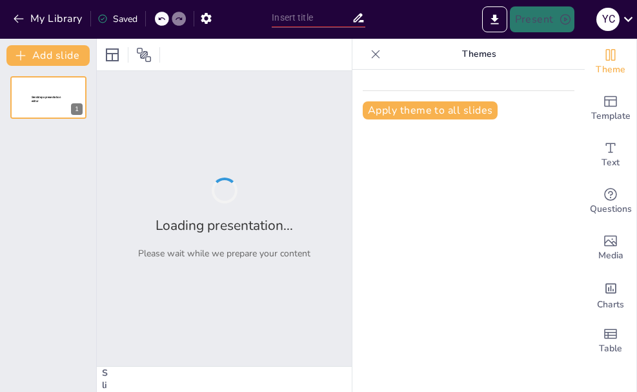
type input "Valores Cívicos: La Clave para una Sociedad Mejor"
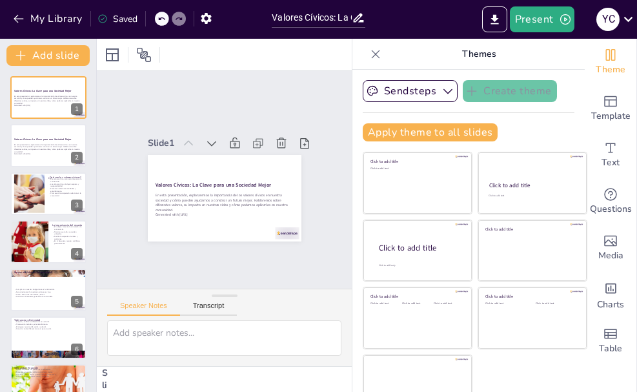
click at [369, 52] on icon at bounding box center [375, 54] width 13 height 13
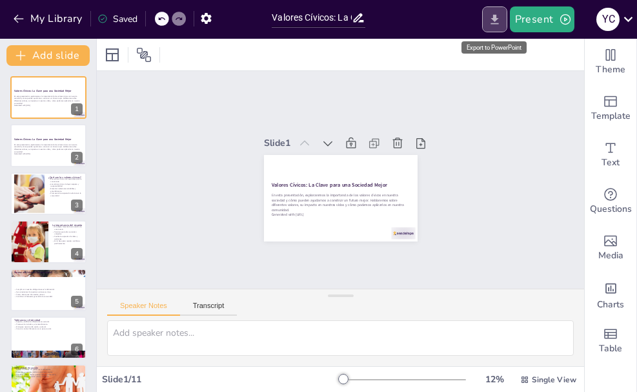
click at [497, 17] on icon "Export to PowerPoint" at bounding box center [494, 19] width 8 height 10
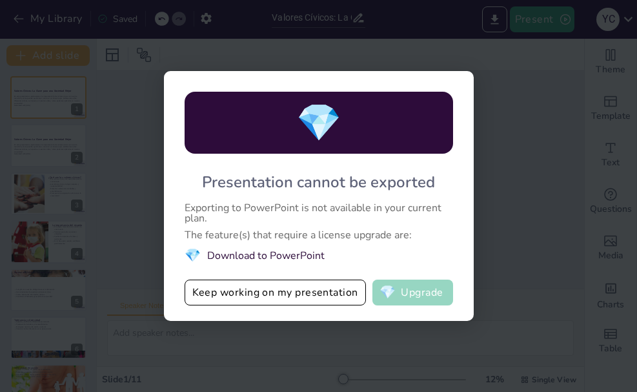
click at [404, 296] on button "💎 Upgrade" at bounding box center [412, 292] width 81 height 26
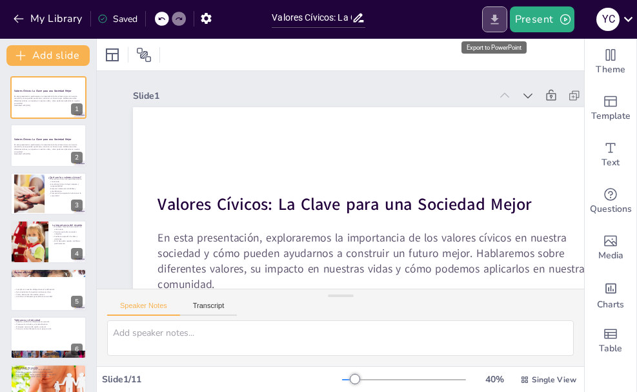
click at [492, 21] on icon "Export to PowerPoint" at bounding box center [495, 20] width 14 height 14
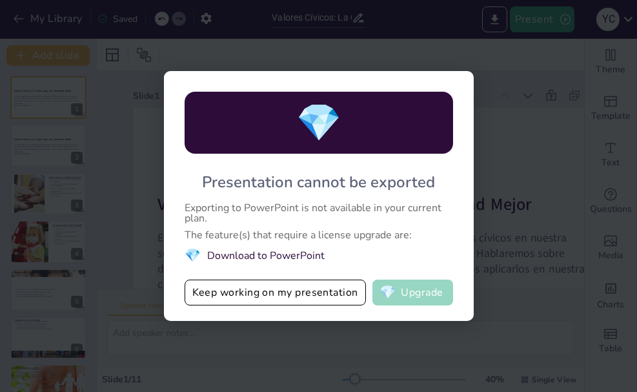
click at [422, 288] on button "💎 Upgrade" at bounding box center [412, 292] width 81 height 26
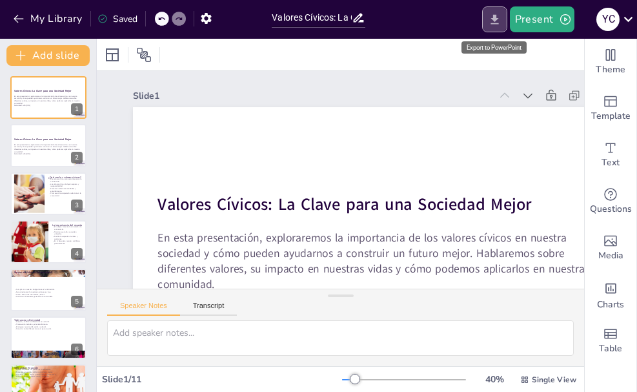
click at [494, 15] on icon "Export to PowerPoint" at bounding box center [495, 20] width 14 height 14
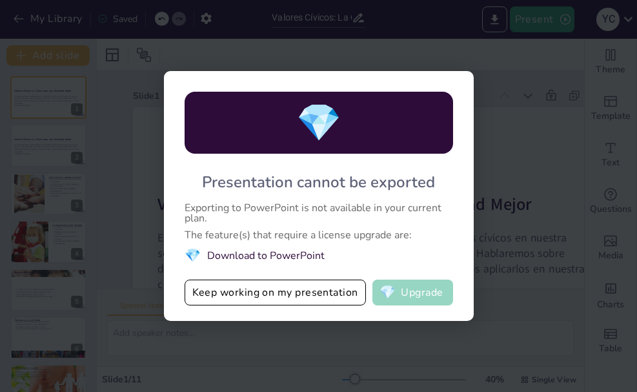
click at [416, 292] on button "💎 Upgrade" at bounding box center [412, 292] width 81 height 26
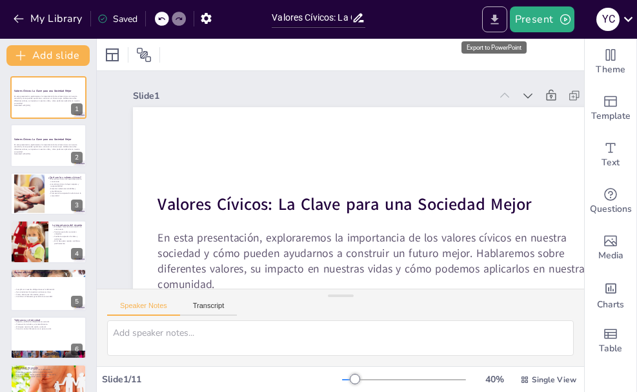
click at [493, 22] on icon "Export to PowerPoint" at bounding box center [495, 20] width 14 height 14
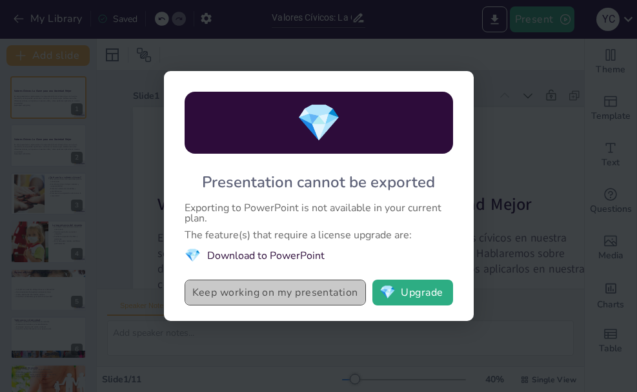
click at [271, 290] on button "Keep working on my presentation" at bounding box center [275, 292] width 181 height 26
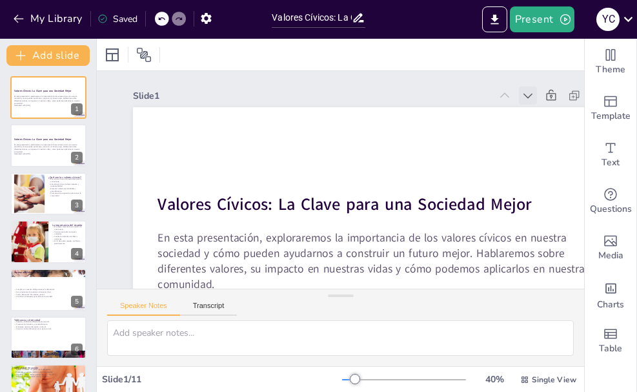
click at [349, 377] on icon at bounding box center [340, 385] width 17 height 17
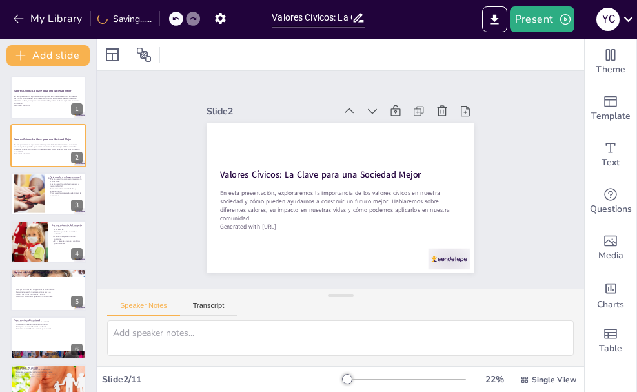
click at [554, 97] on div "Slide 1 Valores Cívicos: La Clave para una Sociedad Mejor En esta presentación,…" at bounding box center [340, 180] width 530 height 432
click at [388, 223] on icon at bounding box center [396, 231] width 16 height 16
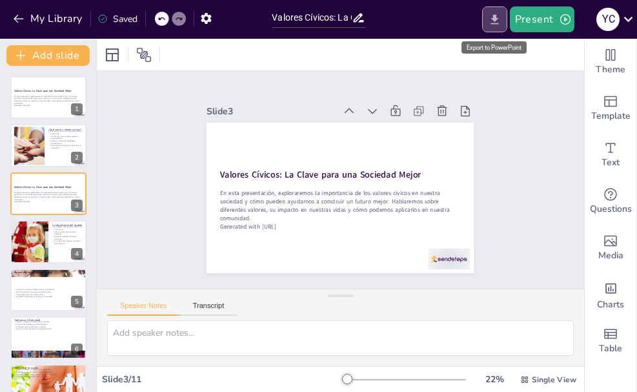
click at [503, 22] on button "Export to PowerPoint" at bounding box center [494, 19] width 25 height 26
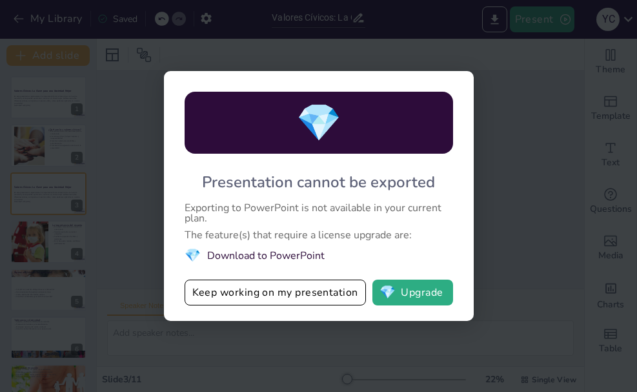
click at [191, 252] on span "💎" at bounding box center [193, 254] width 16 height 17
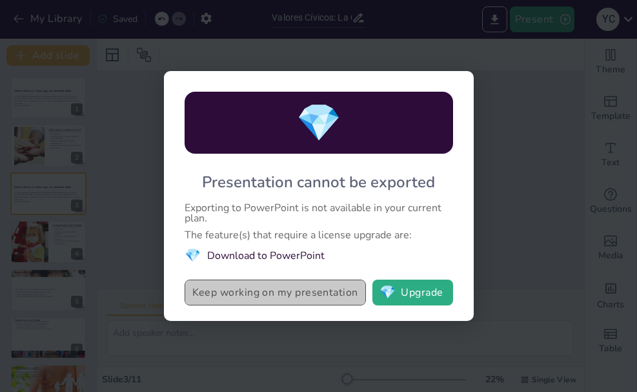
click at [239, 285] on button "Keep working on my presentation" at bounding box center [275, 292] width 181 height 26
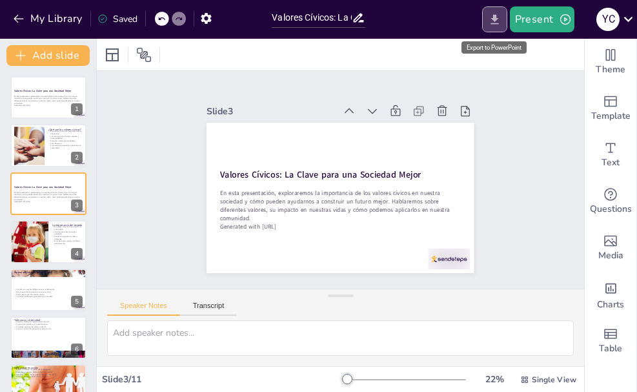
click at [497, 21] on icon "Export to PowerPoint" at bounding box center [495, 20] width 14 height 14
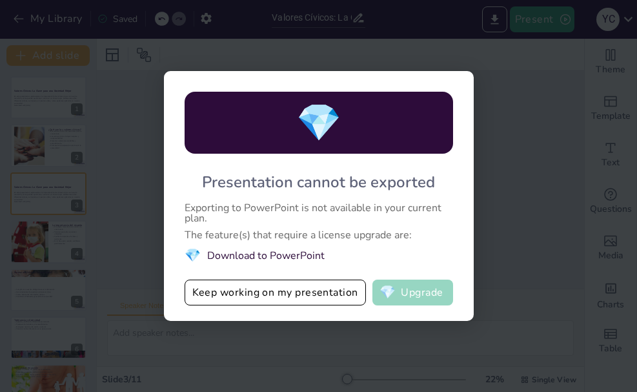
click at [406, 295] on button "💎 Upgrade" at bounding box center [412, 292] width 81 height 26
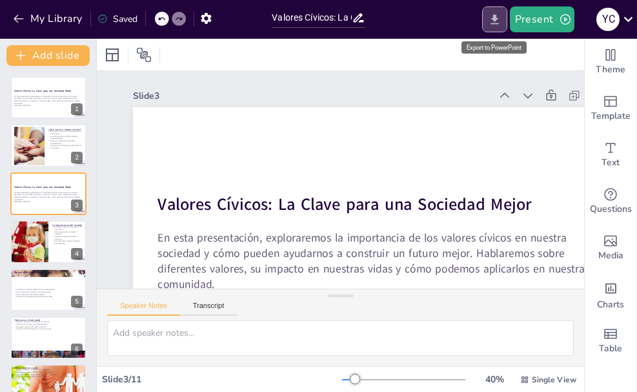
click at [494, 19] on icon "Export to PowerPoint" at bounding box center [494, 19] width 8 height 10
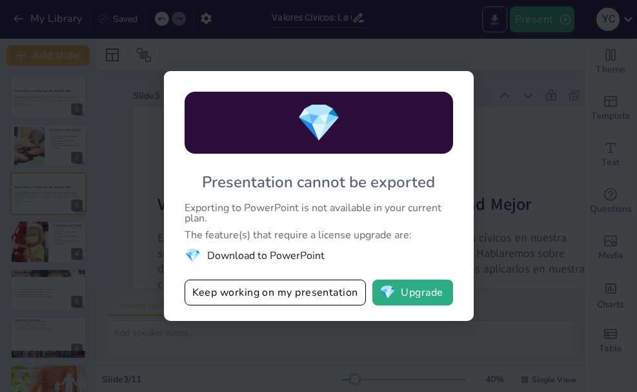
click at [494, 19] on div "My Library Saved Valores Cívicos: La Clave para una Sociedad Mejor Present y c …" at bounding box center [318, 196] width 637 height 392
click at [494, 19] on div "💎 Presentation cannot be exported Exporting to PowerPoint is not available in y…" at bounding box center [318, 196] width 637 height 392
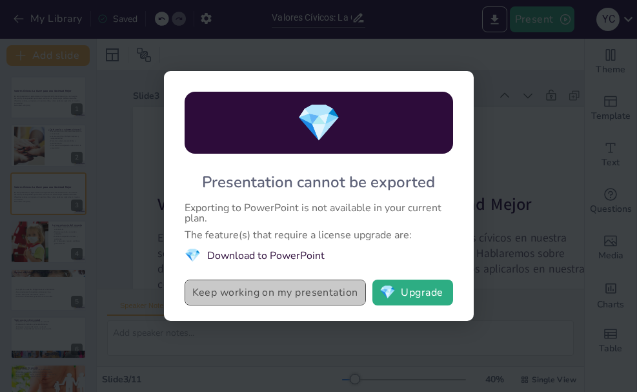
click at [285, 291] on button "Keep working on my presentation" at bounding box center [275, 292] width 181 height 26
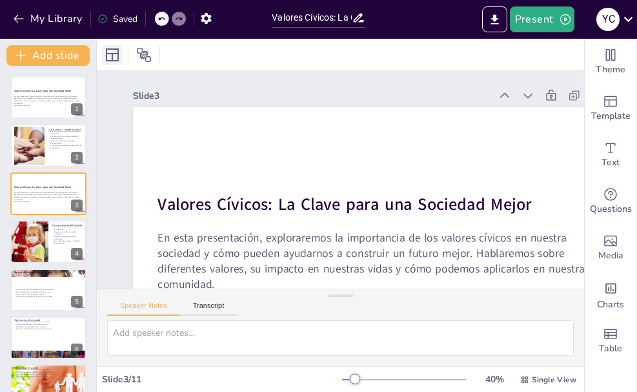
click at [115, 57] on icon at bounding box center [112, 54] width 15 height 15
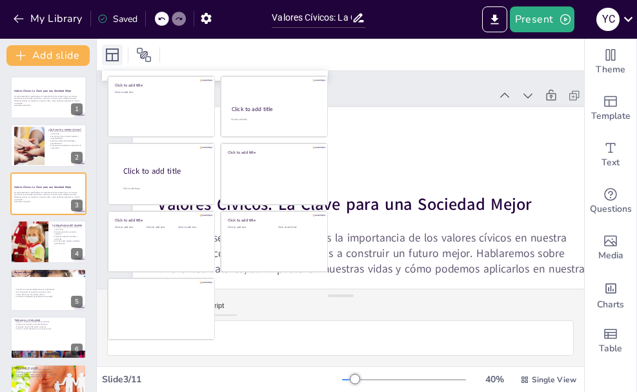
click at [115, 57] on icon at bounding box center [112, 54] width 15 height 15
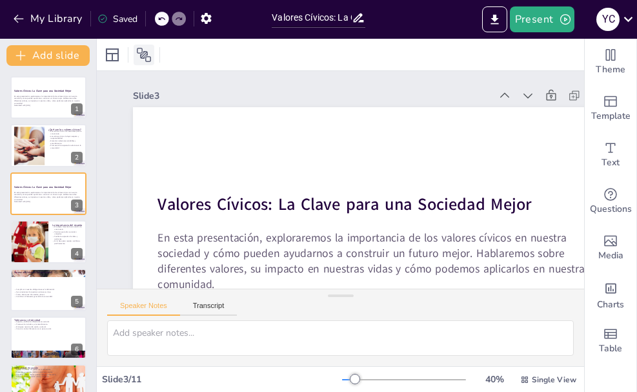
click at [147, 53] on icon at bounding box center [144, 55] width 14 height 14
